Goal: Book appointment/travel/reservation

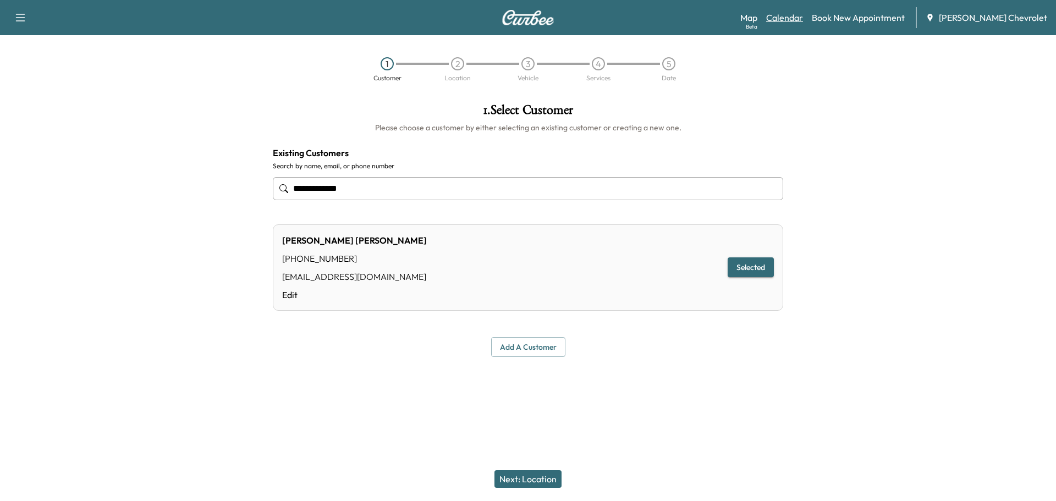
click at [803, 18] on link "Calendar" at bounding box center [784, 17] width 37 height 13
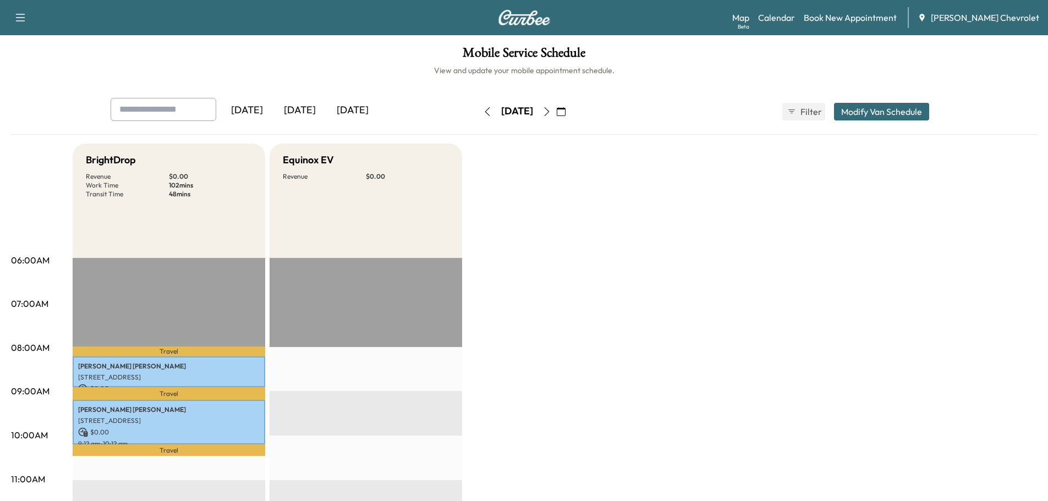
click at [551, 113] on icon "button" at bounding box center [547, 111] width 9 height 9
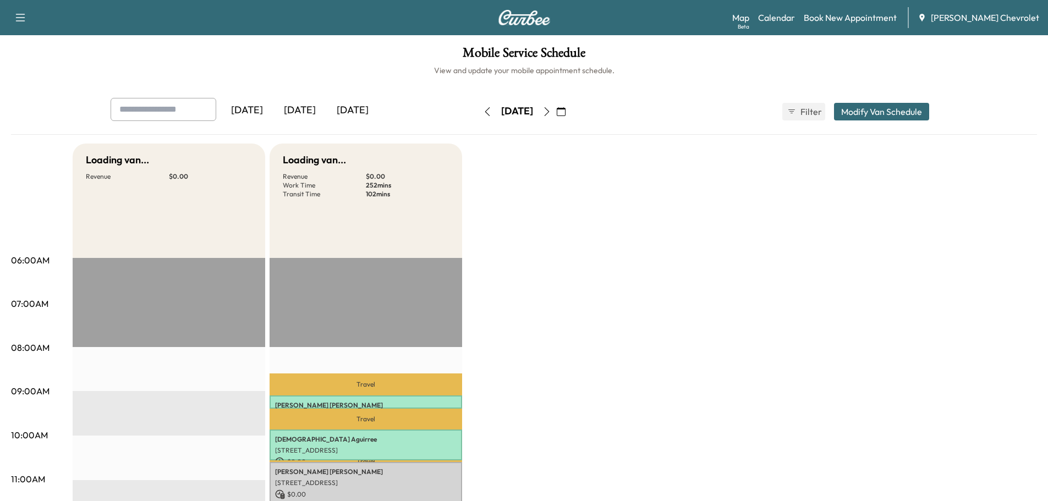
click at [551, 113] on icon "button" at bounding box center [547, 111] width 9 height 9
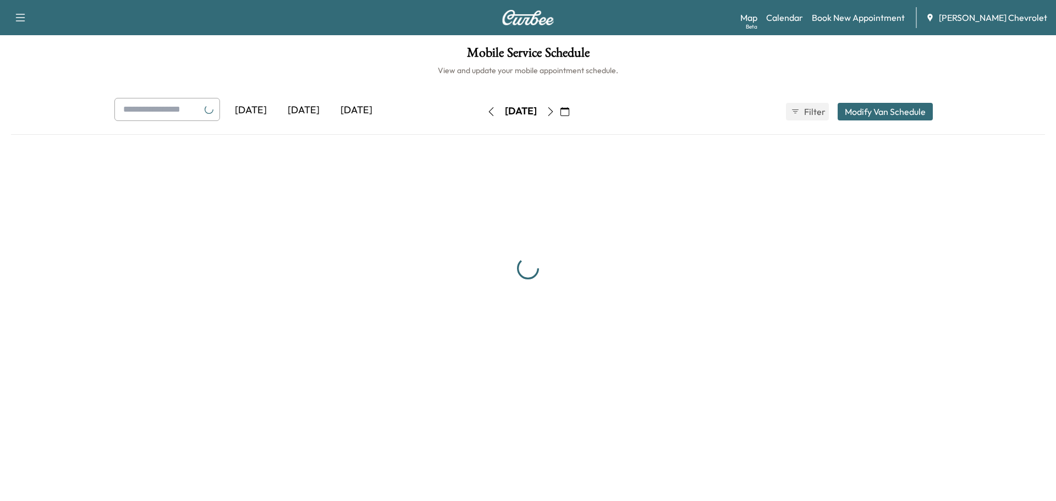
click at [555, 113] on icon "button" at bounding box center [550, 111] width 9 height 9
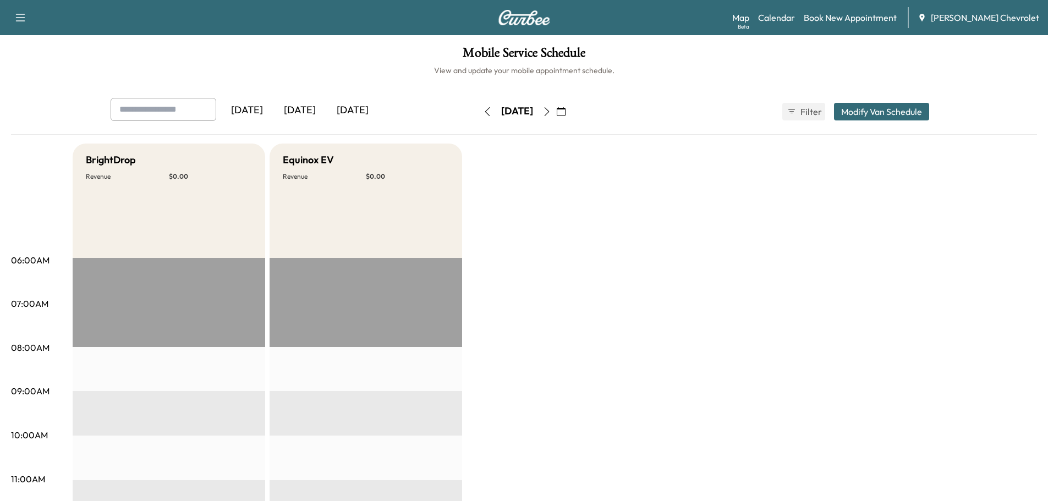
click at [566, 113] on icon "button" at bounding box center [561, 111] width 9 height 9
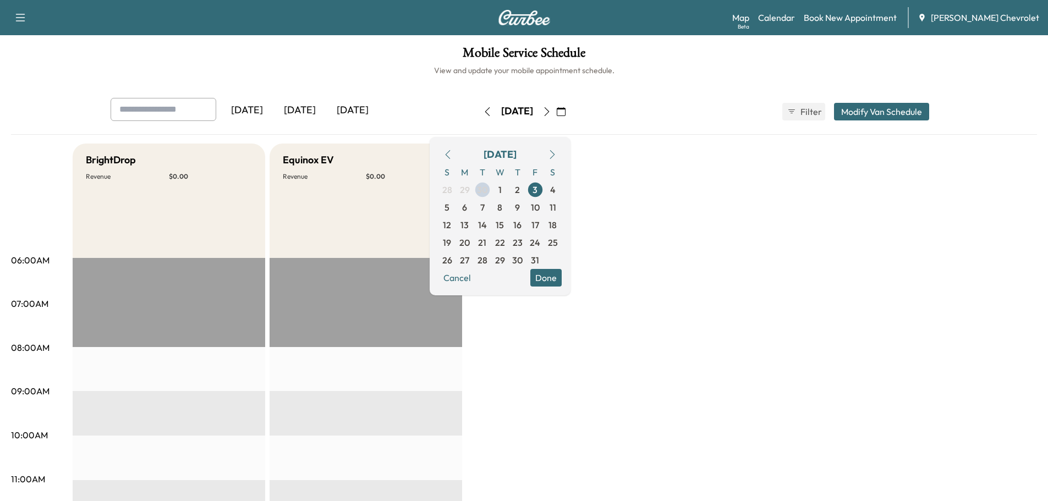
click at [551, 112] on icon "button" at bounding box center [547, 111] width 9 height 9
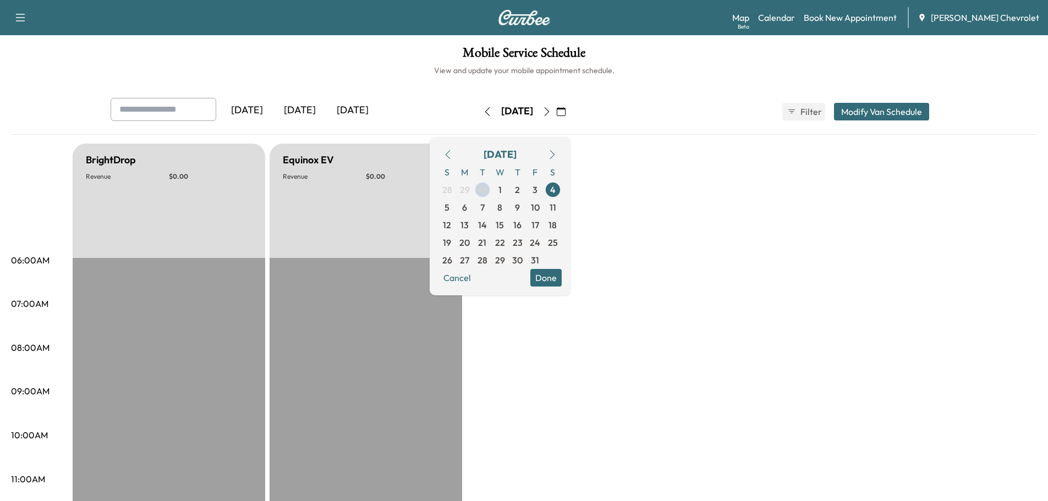
click at [556, 112] on button "button" at bounding box center [547, 112] width 19 height 18
click at [551, 112] on icon "button" at bounding box center [547, 111] width 9 height 9
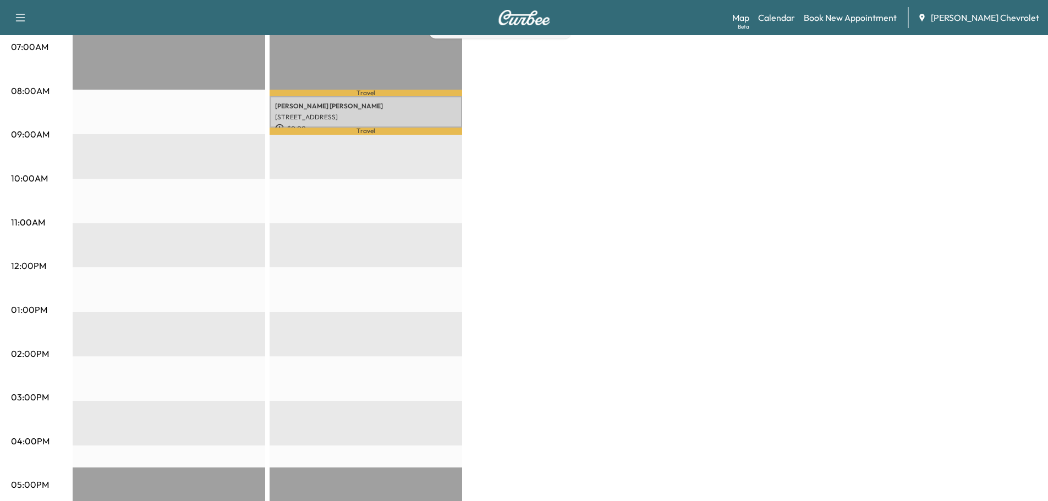
click at [612, 291] on div "BrightDrop Revenue $ 0.00 EST Start Equinox EV Revenue $ 0.00 Work Time 42 mins…" at bounding box center [555, 299] width 965 height 825
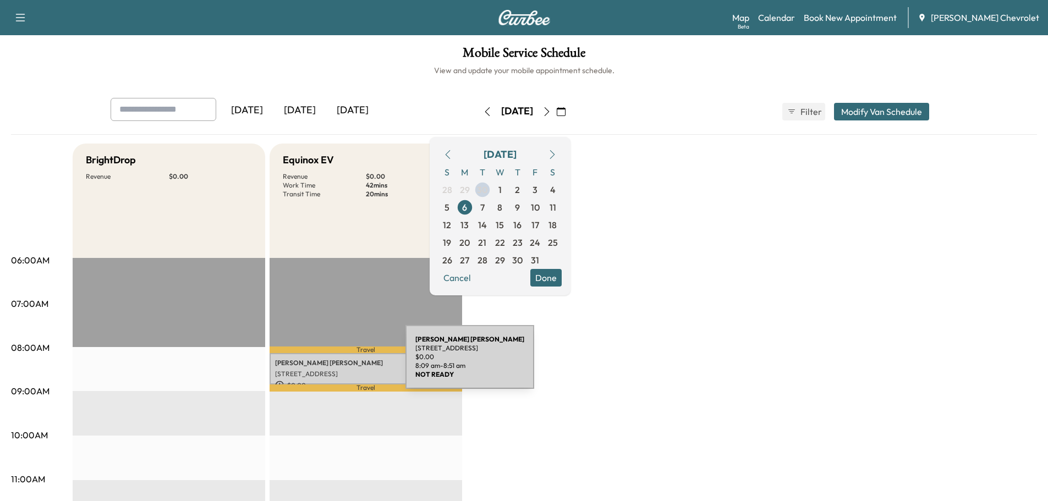
click at [323, 364] on p "[PERSON_NAME]" at bounding box center [366, 363] width 182 height 9
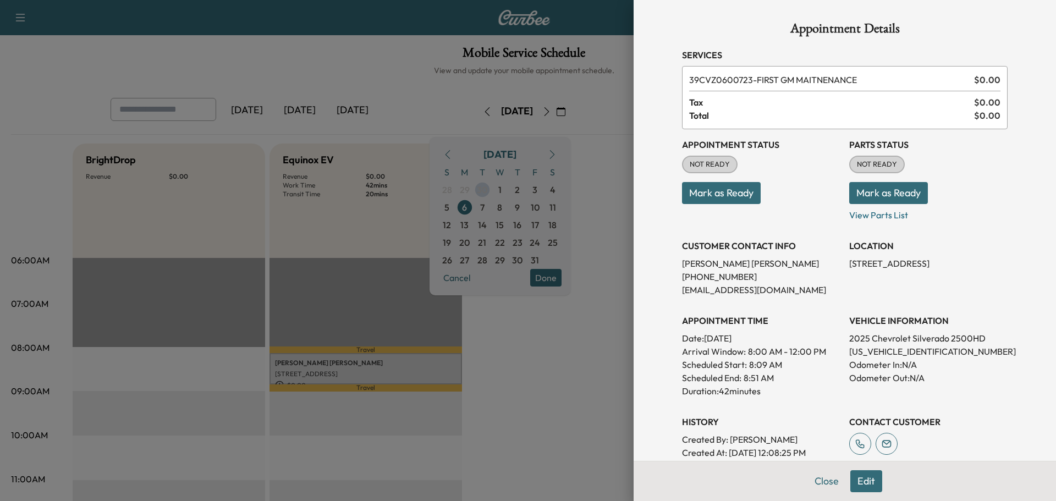
click at [572, 84] on div at bounding box center [528, 250] width 1056 height 501
